Goal: Transaction & Acquisition: Purchase product/service

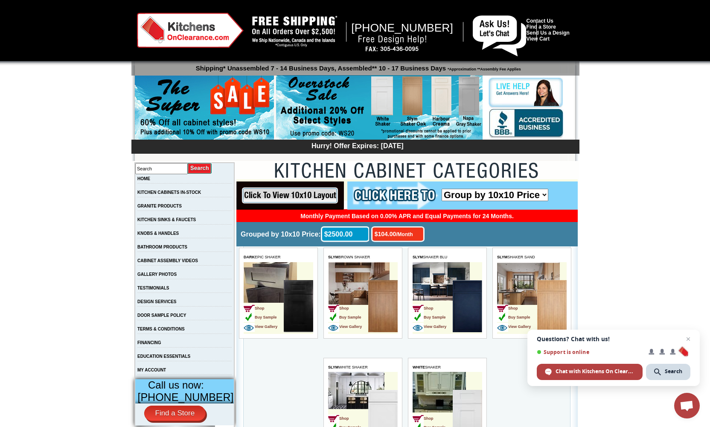
scroll to position [54, 0]
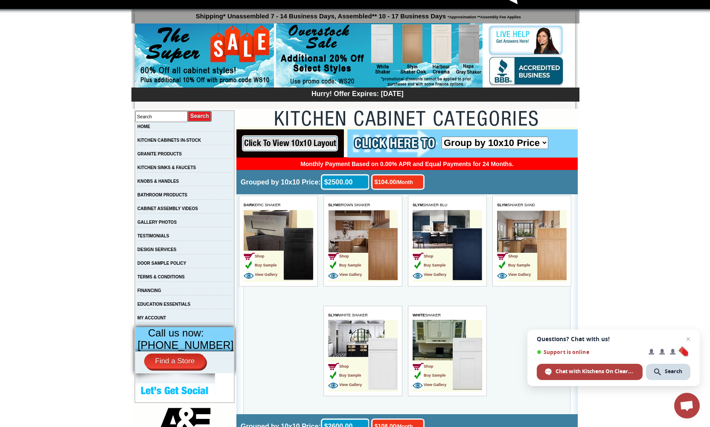
click at [433, 370] on link "Buy Sample" at bounding box center [428, 373] width 33 height 7
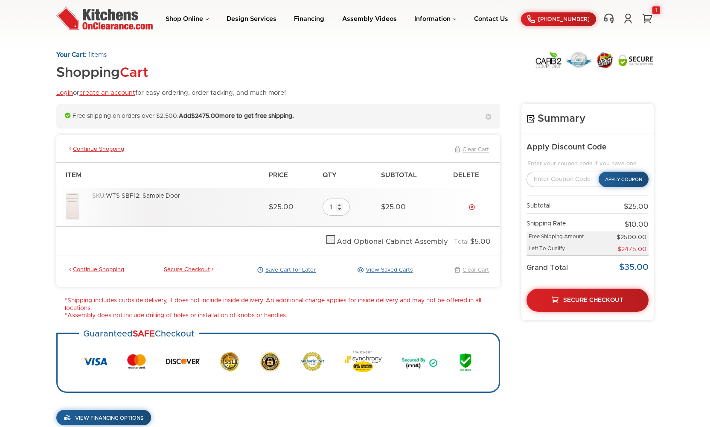
click at [251, 116] on strong "Add $2475.00 more to get free shipping." at bounding box center [236, 116] width 115 height 6
click at [625, 181] on button "Apply Coupon" at bounding box center [623, 180] width 51 height 16
click at [626, 177] on button "Apply Coupon" at bounding box center [623, 180] width 51 height 16
click at [567, 178] on input "text" at bounding box center [568, 179] width 85 height 15
click at [606, 294] on link "Secure Checkout" at bounding box center [587, 299] width 125 height 23
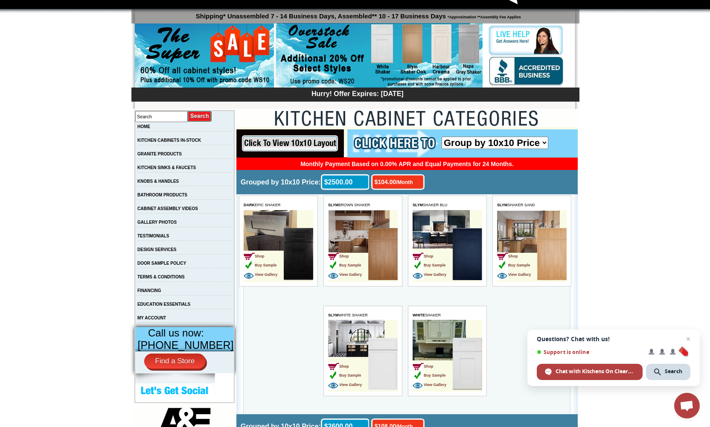
scroll to position [52, 0]
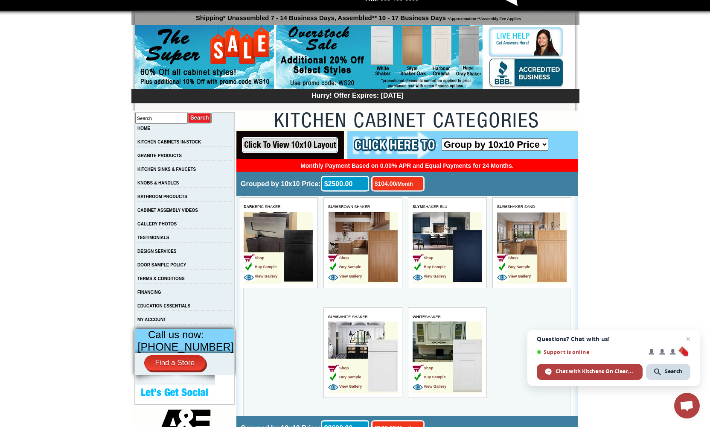
click at [465, 370] on img at bounding box center [466, 365] width 29 height 52
click at [436, 340] on td "Shop Buy Sample View Gallery" at bounding box center [432, 366] width 40 height 54
